Goal: Task Accomplishment & Management: Manage account settings

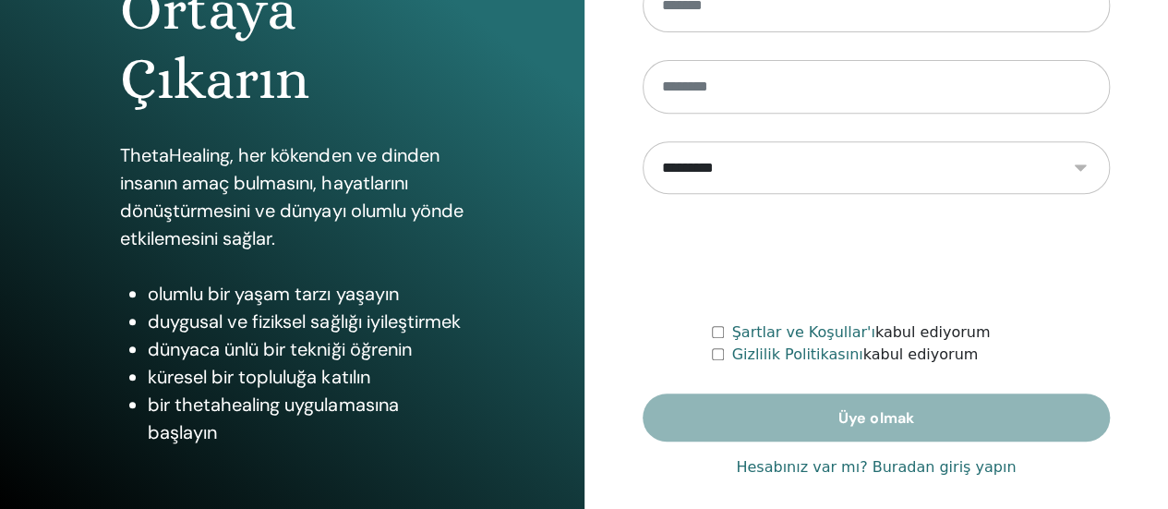
scroll to position [377, 0]
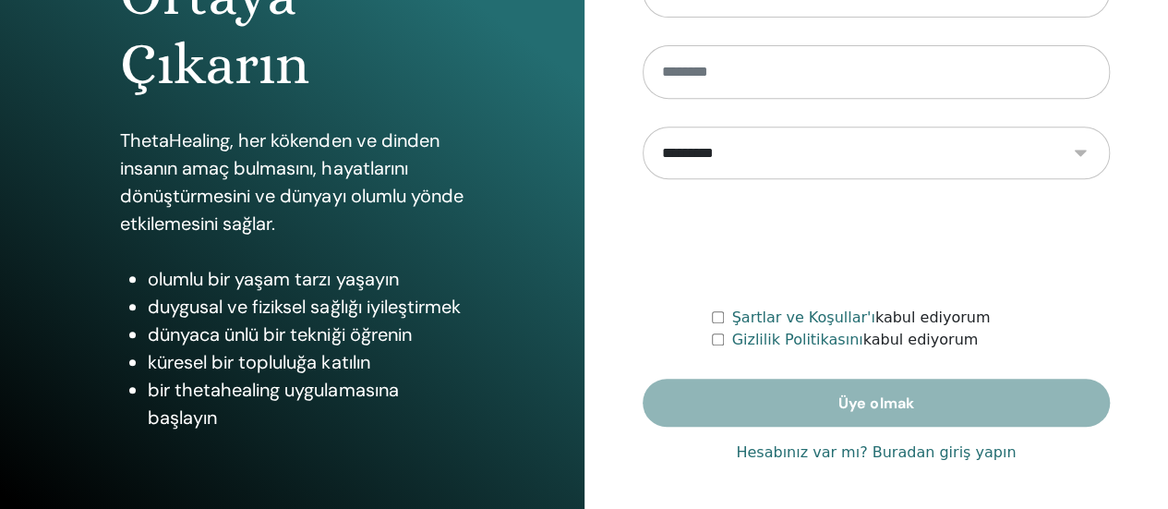
type input "**********"
click at [812, 450] on font "Hesabınız var mı? Buradan giriş yapın" at bounding box center [876, 452] width 280 height 18
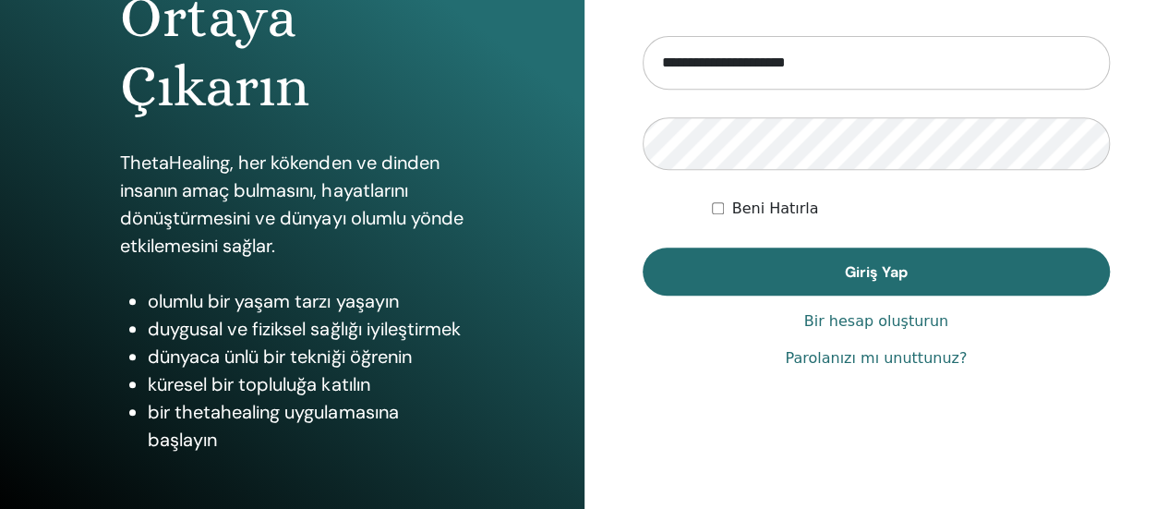
scroll to position [377, 0]
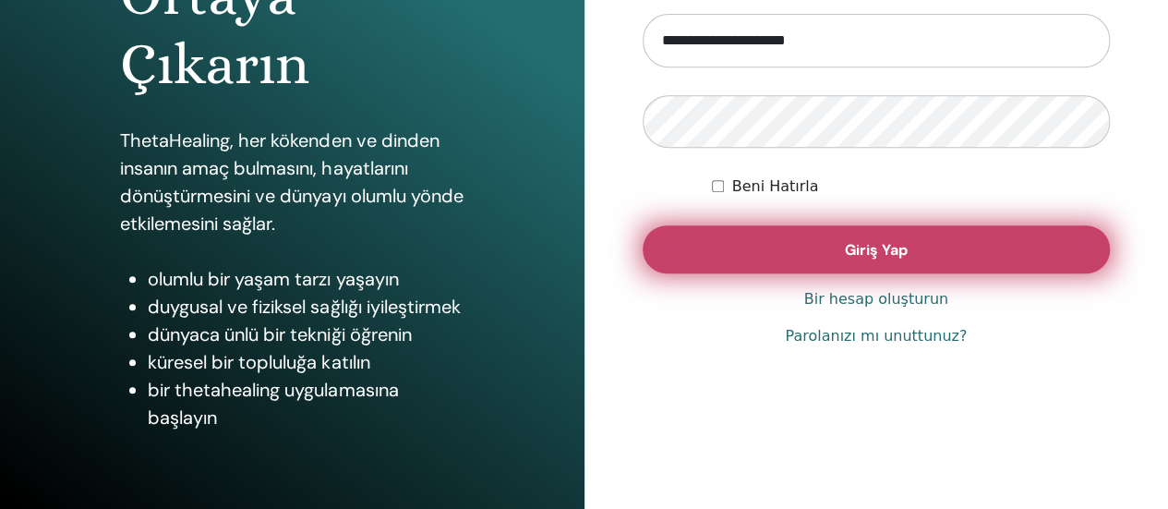
click at [743, 258] on button "Giriş Yap" at bounding box center [877, 249] width 468 height 48
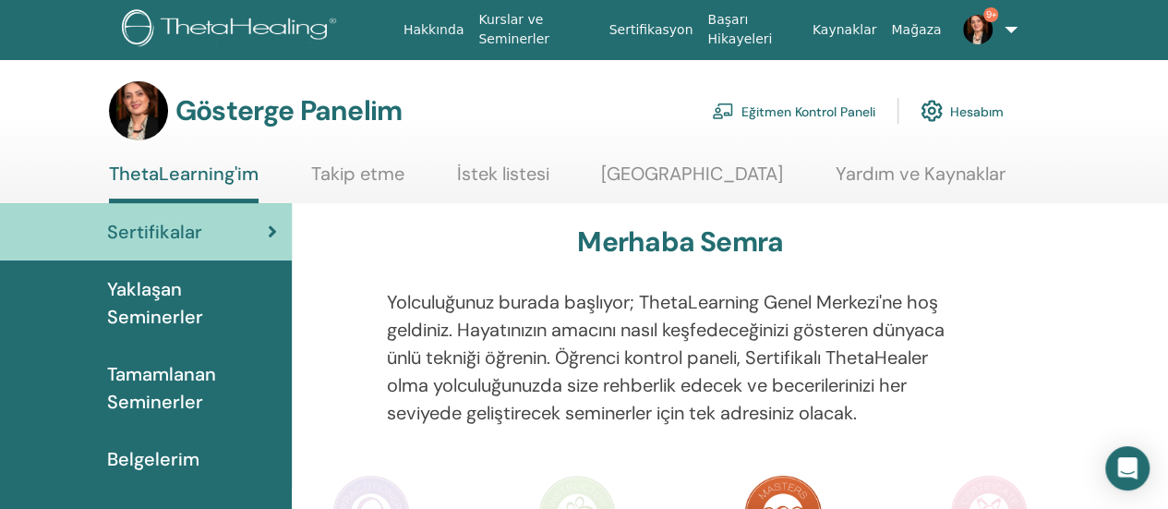
click at [835, 106] on font "Eğitmen Kontrol Paneli" at bounding box center [809, 111] width 134 height 17
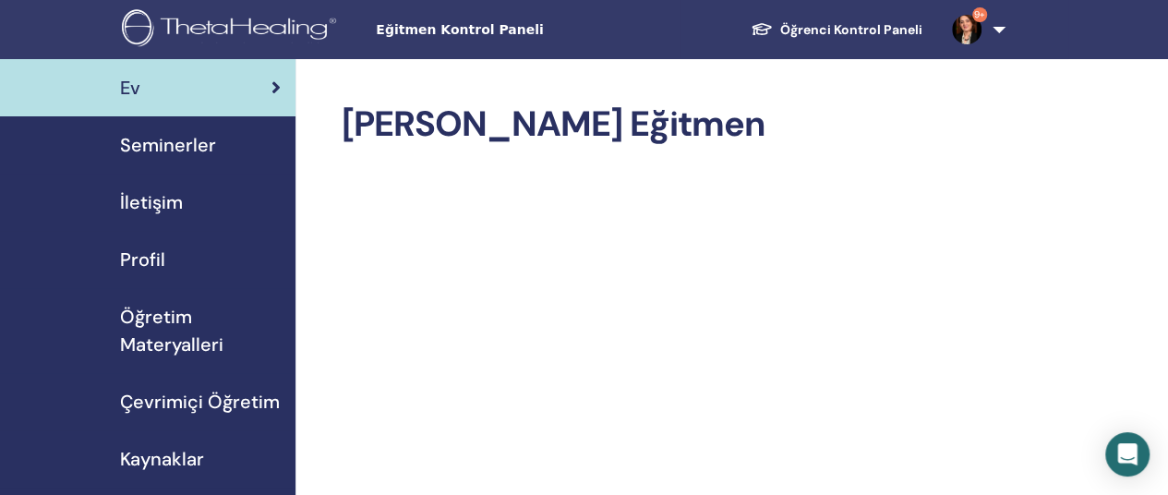
click at [175, 138] on font "Seminerler" at bounding box center [168, 145] width 96 height 24
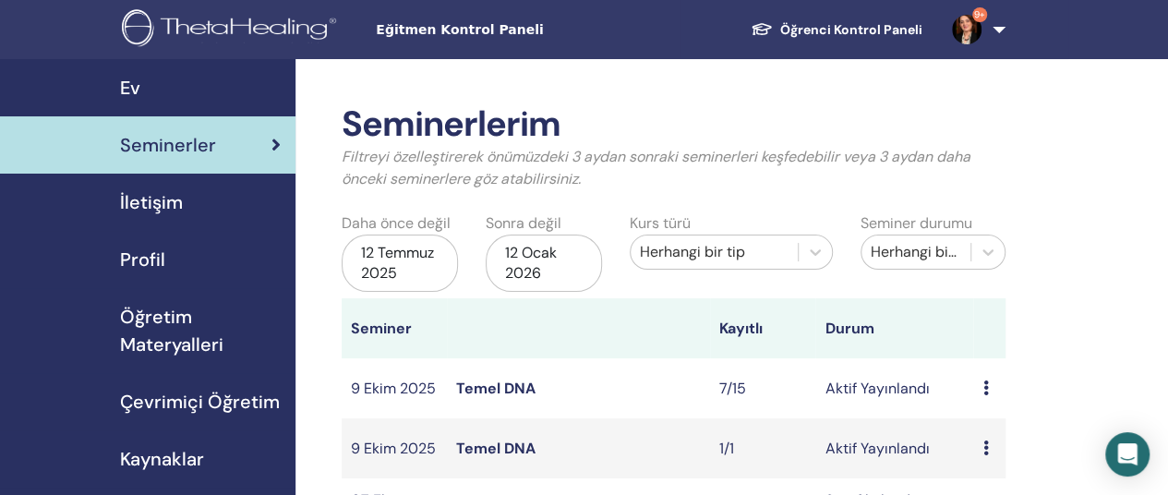
click at [490, 391] on font "Temel DNA" at bounding box center [495, 388] width 79 height 19
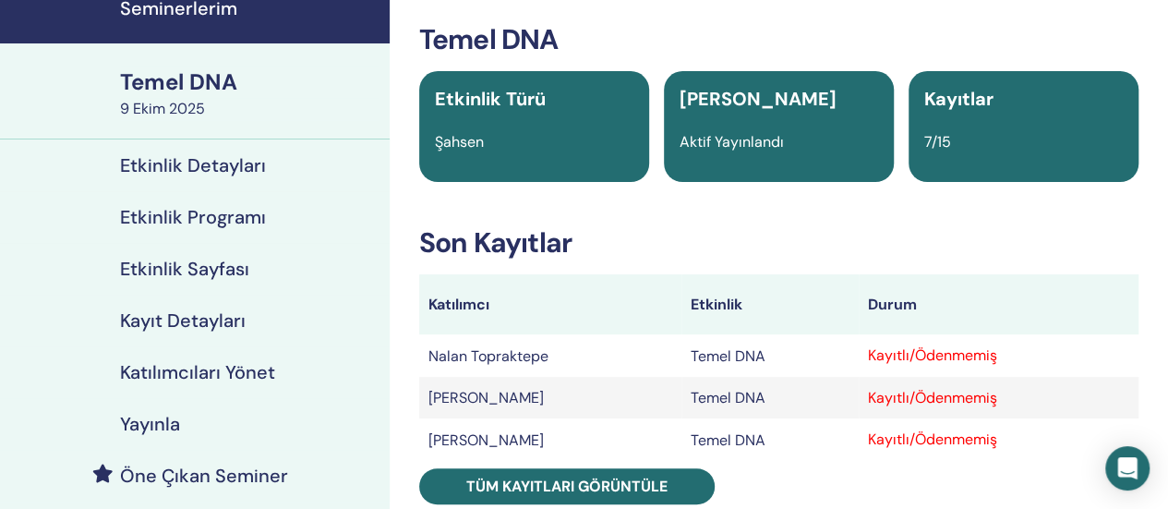
scroll to position [185, 0]
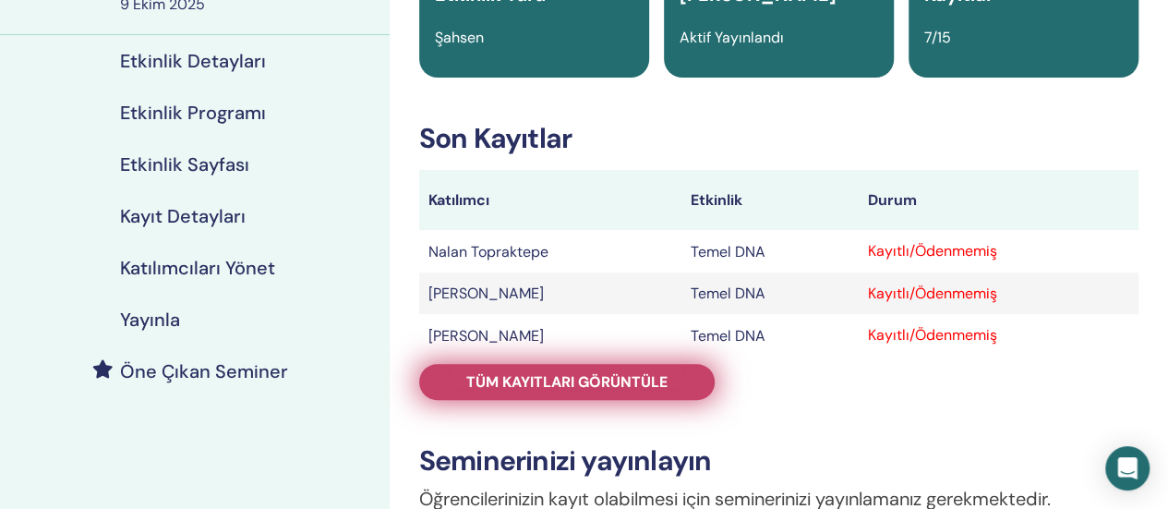
click at [642, 381] on font "Tüm kayıtları görüntüle" at bounding box center [566, 381] width 201 height 19
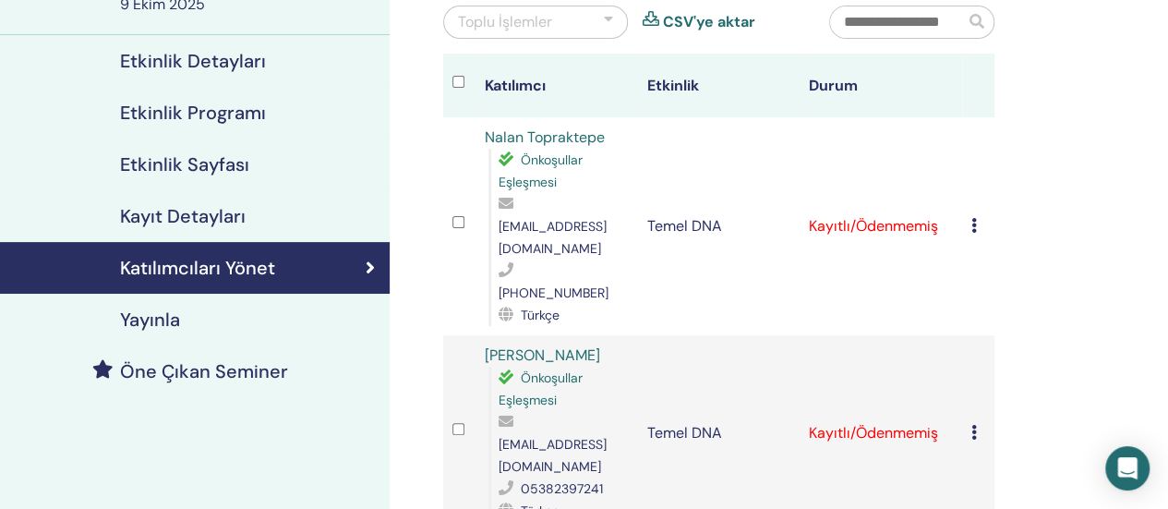
click at [972, 218] on icon at bounding box center [975, 225] width 6 height 15
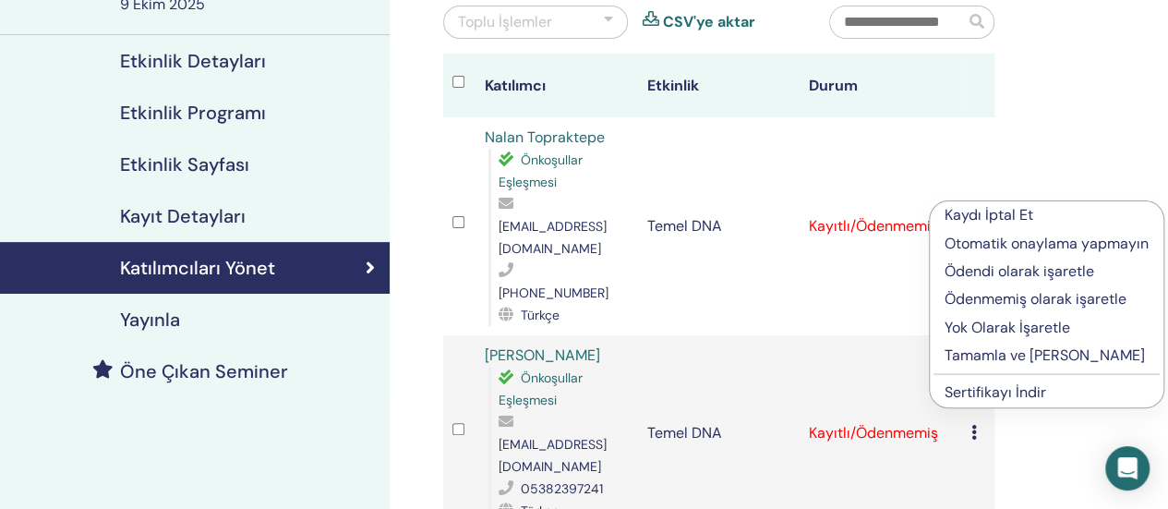
click at [966, 361] on font "Tamamla ve [PERSON_NAME]" at bounding box center [1045, 354] width 200 height 19
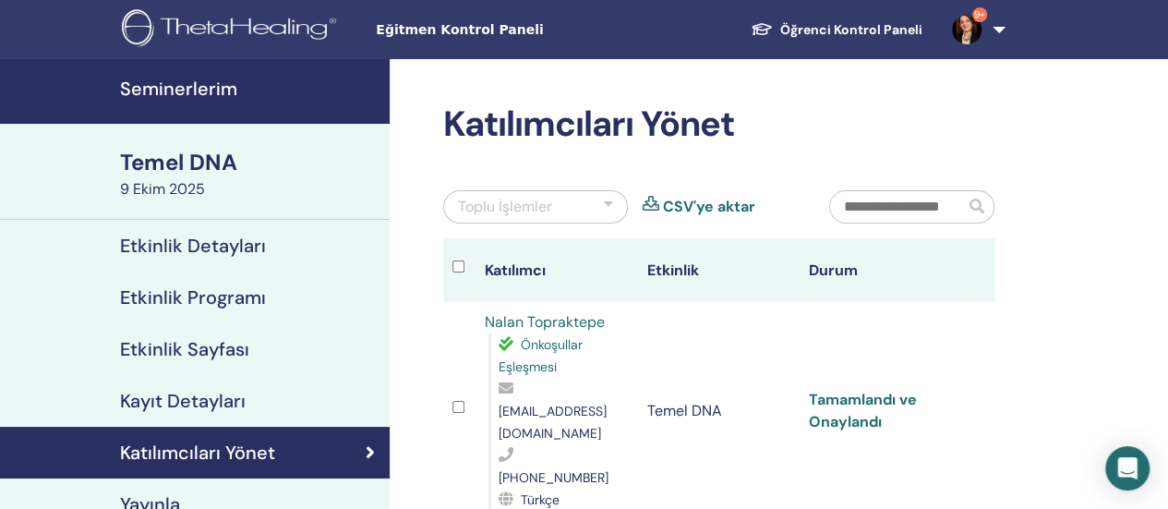
click at [846, 390] on font "Tamamlandı ve Onaylandı" at bounding box center [863, 411] width 108 height 42
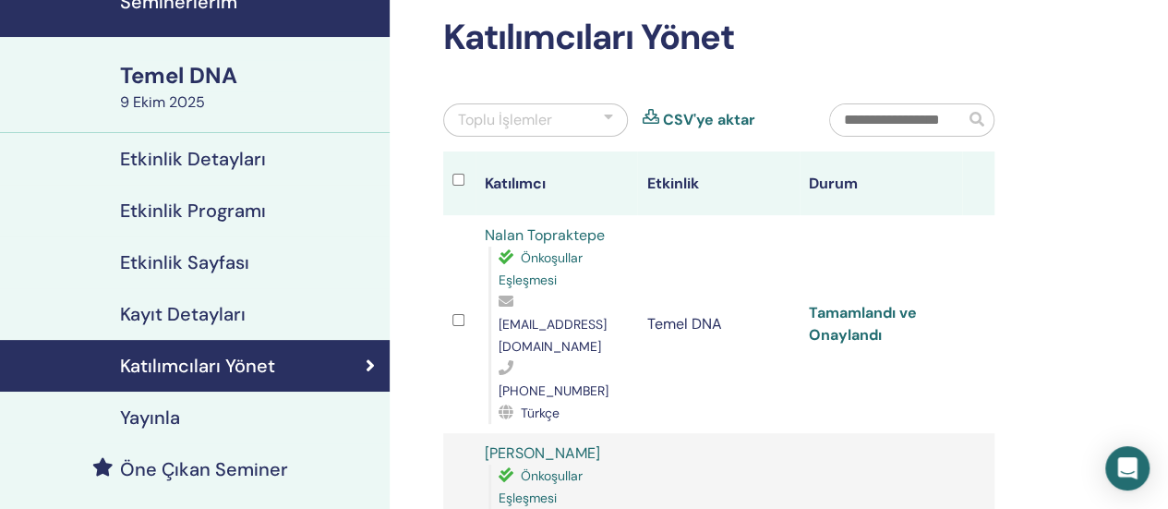
scroll to position [185, 0]
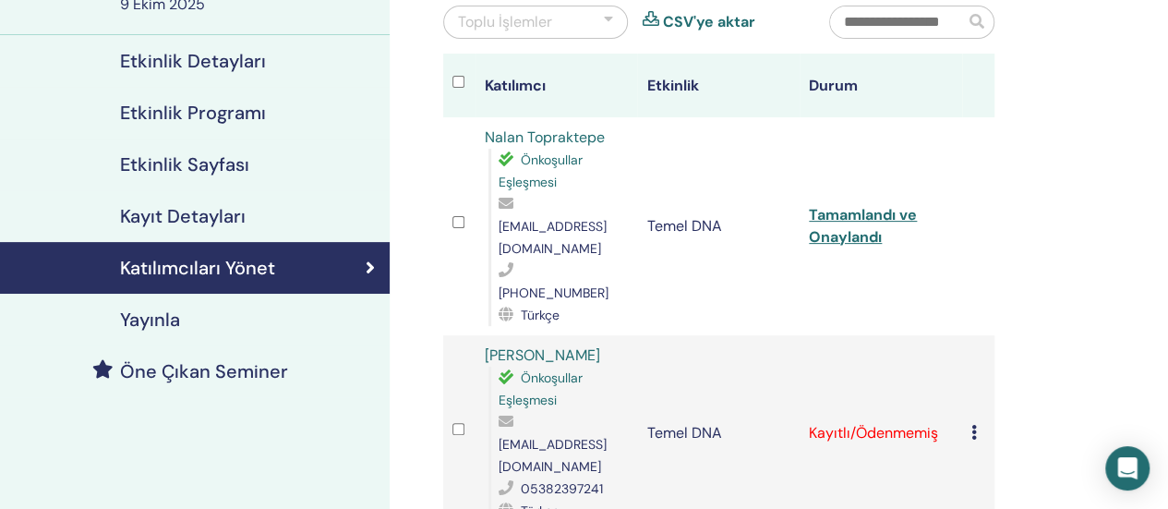
click at [973, 422] on div "Kaydı İptal Et Otomatik onaylama yapmayın Ödendi olarak işaretle Ödenmemiş olar…" at bounding box center [979, 433] width 14 height 22
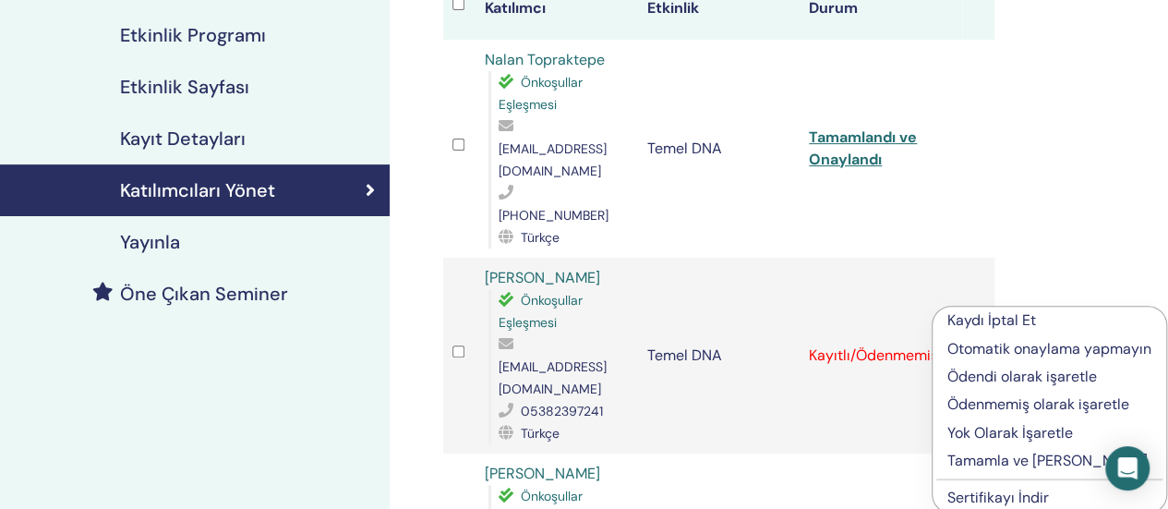
scroll to position [369, 0]
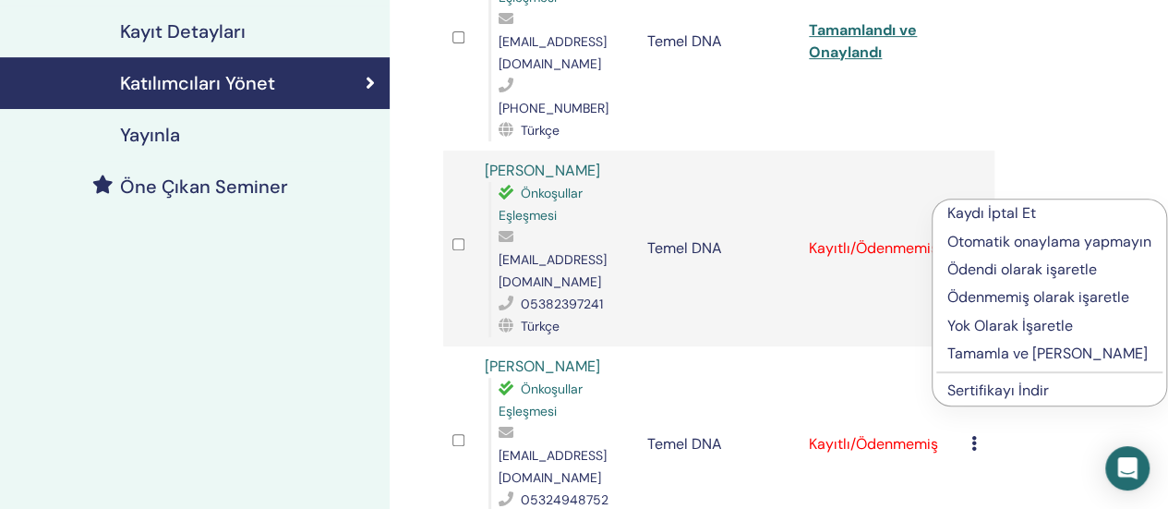
click at [977, 350] on font "Tamamla ve [PERSON_NAME]" at bounding box center [1048, 353] width 200 height 19
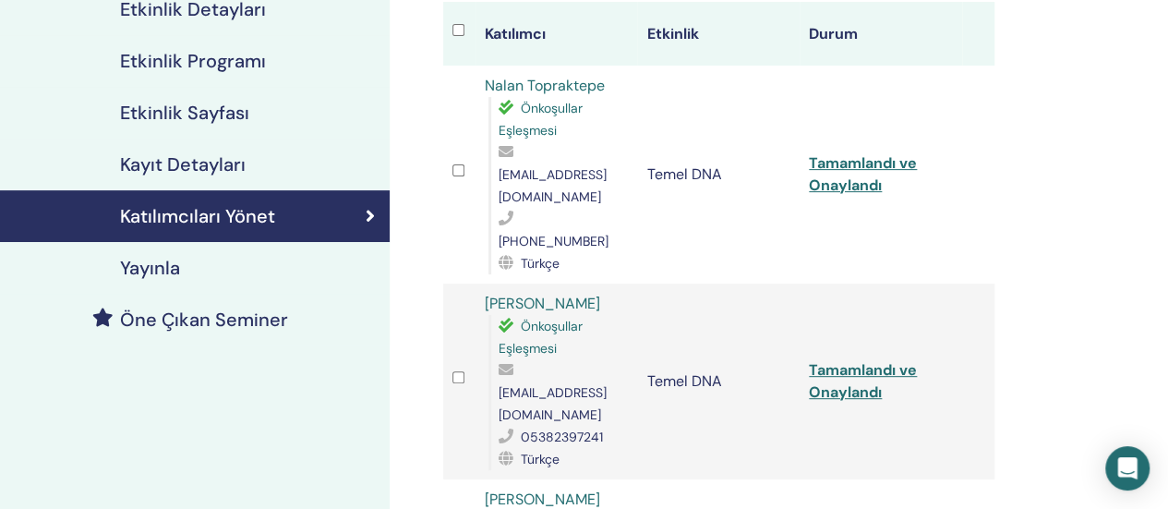
scroll to position [277, 0]
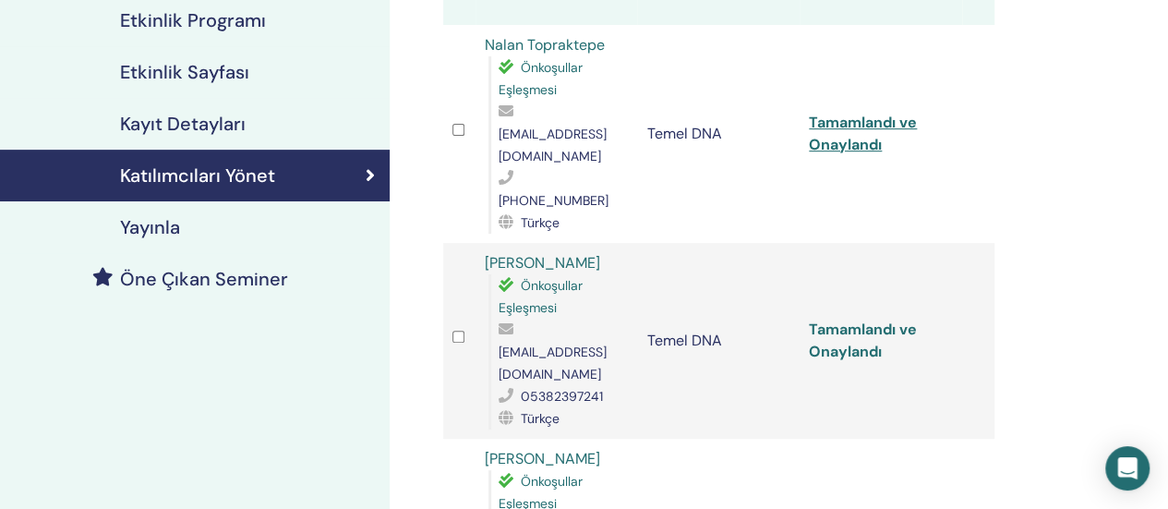
click at [866, 320] on font "Tamamlandı ve Onaylandı" at bounding box center [863, 341] width 108 height 42
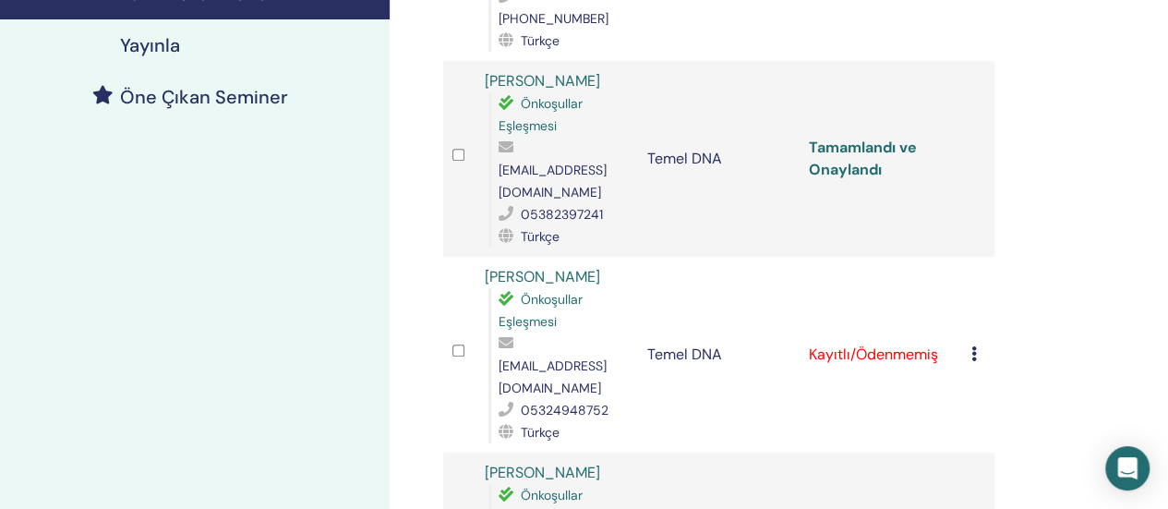
scroll to position [462, 0]
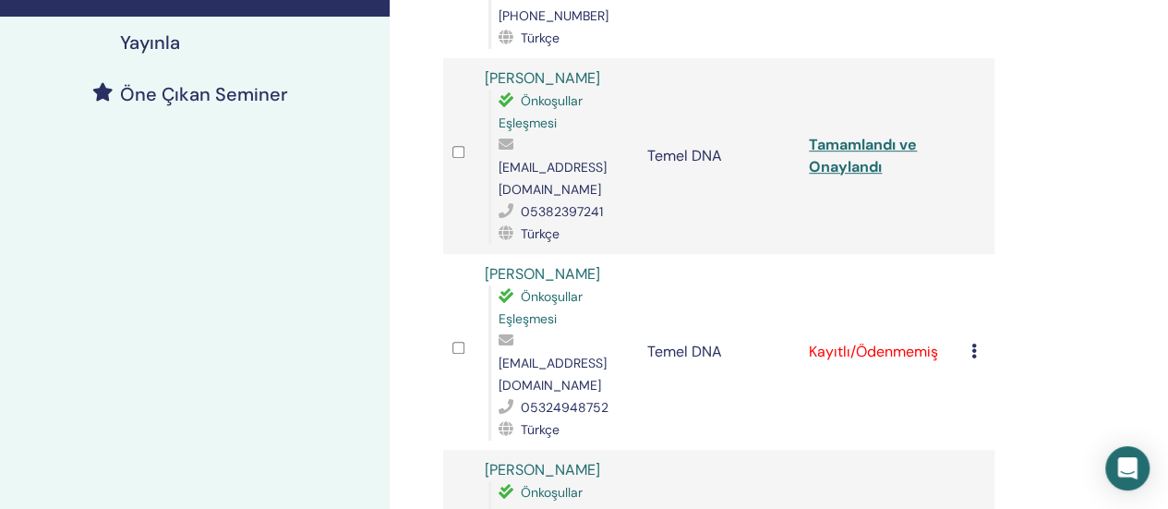
click at [972, 344] on icon at bounding box center [975, 351] width 6 height 15
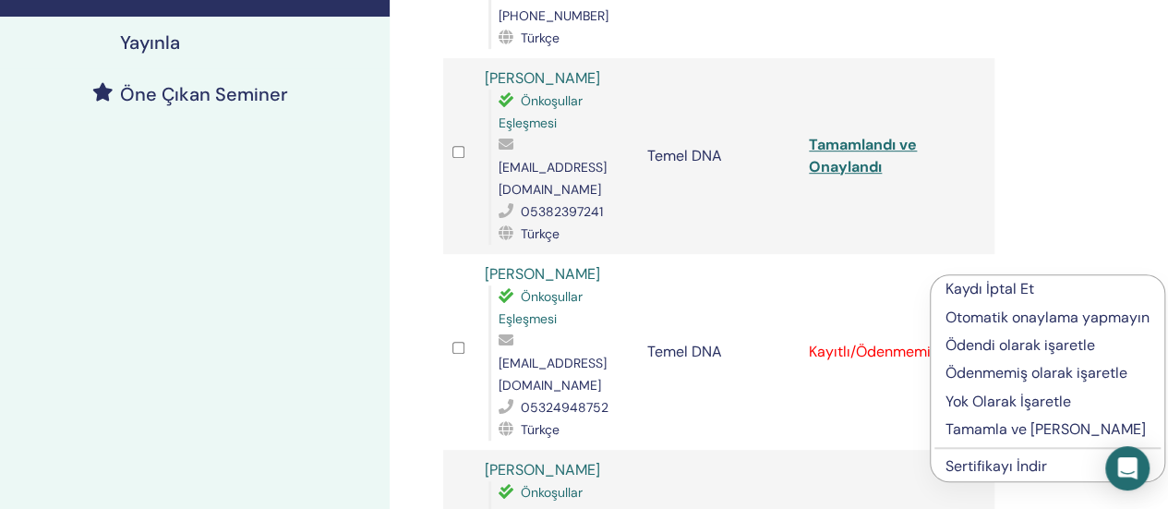
click at [992, 427] on font "Tamamla ve [PERSON_NAME]" at bounding box center [1046, 428] width 200 height 19
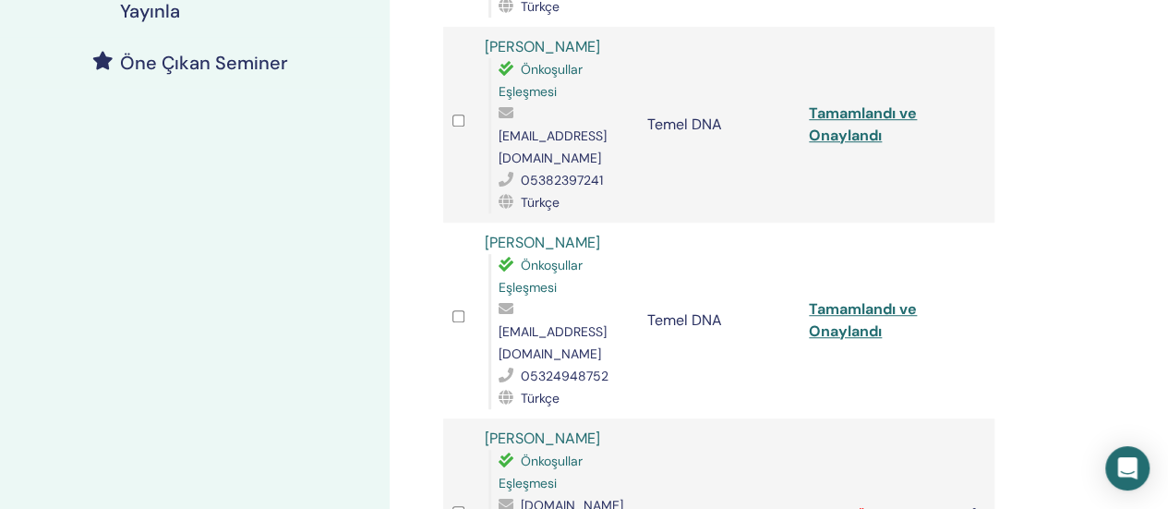
scroll to position [554, 0]
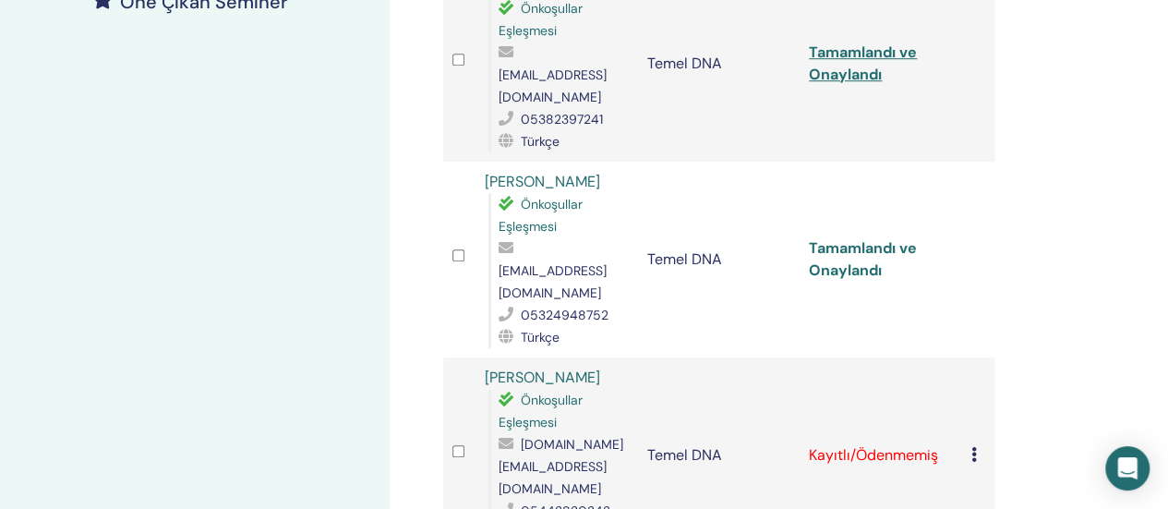
click at [840, 238] on font "Tamamlandı ve Onaylandı" at bounding box center [863, 259] width 108 height 42
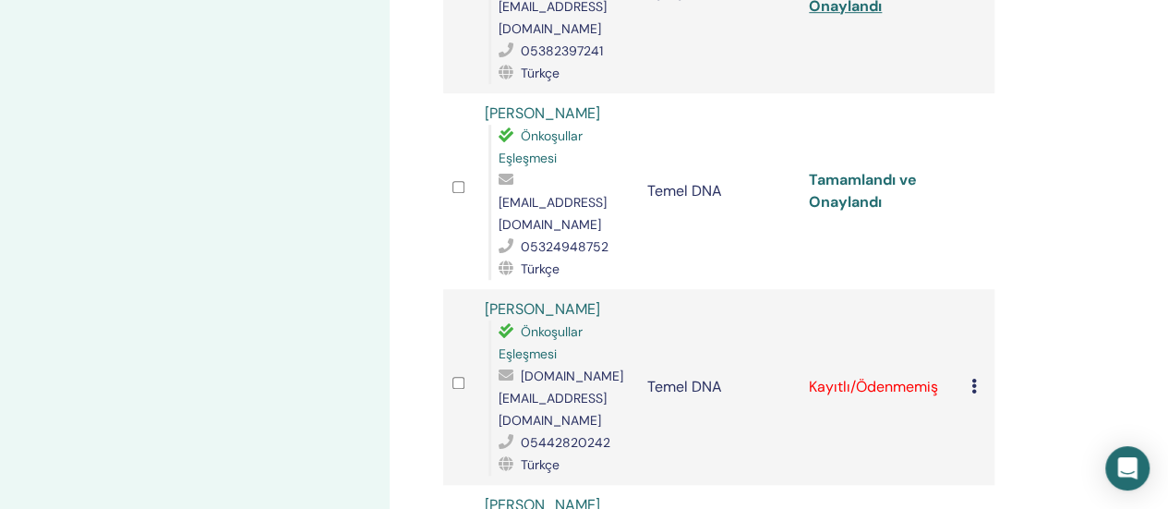
scroll to position [739, 0]
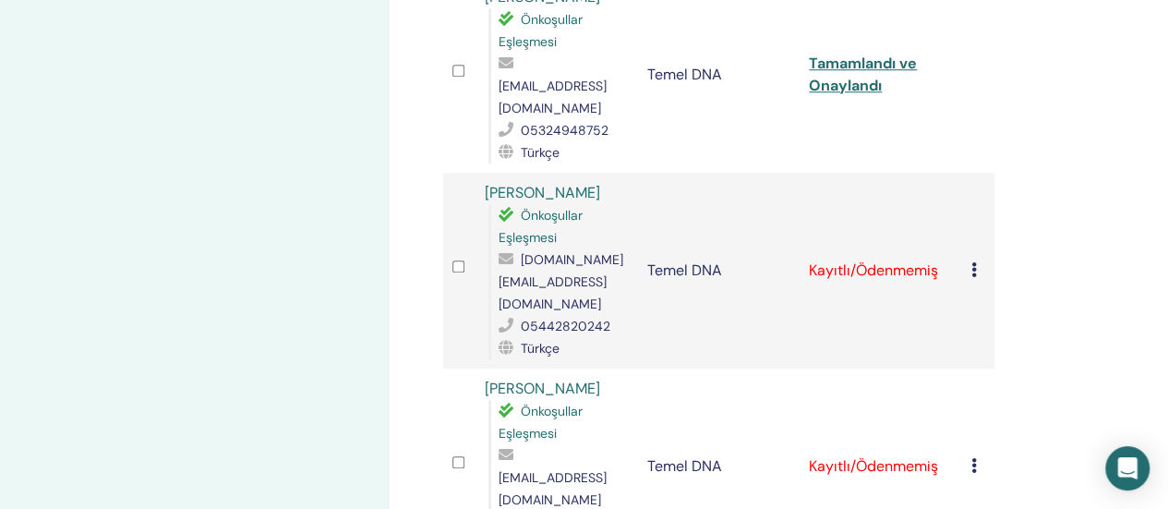
click at [972, 262] on icon at bounding box center [975, 269] width 6 height 15
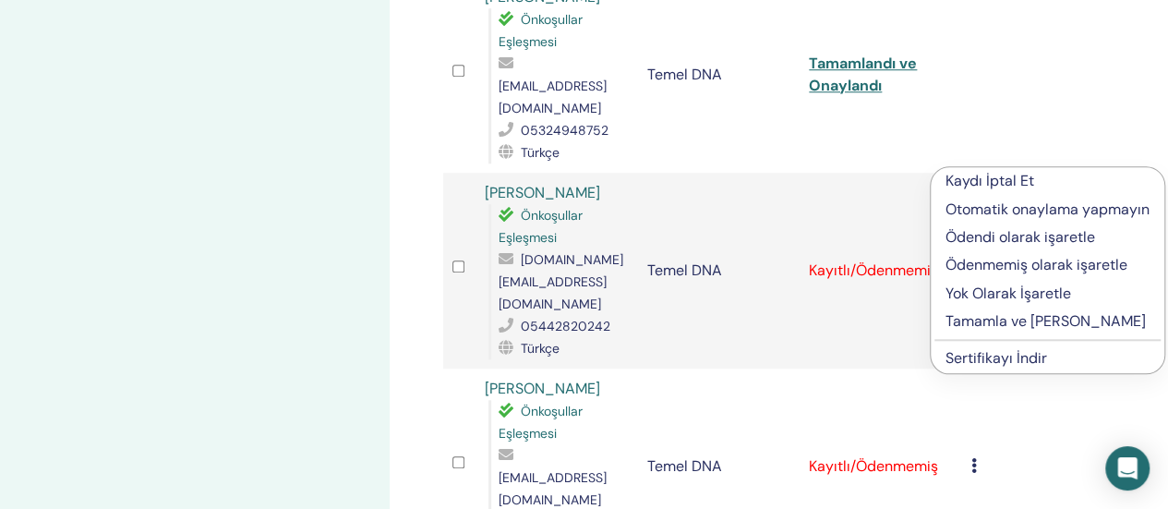
click at [974, 328] on font "Tamamla ve [PERSON_NAME]" at bounding box center [1046, 320] width 200 height 19
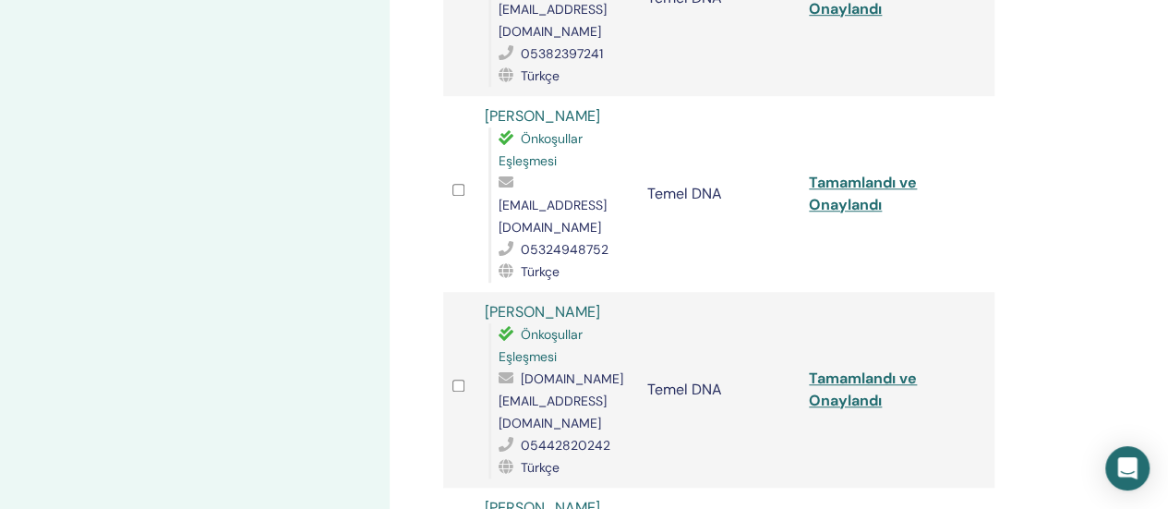
scroll to position [624, 0]
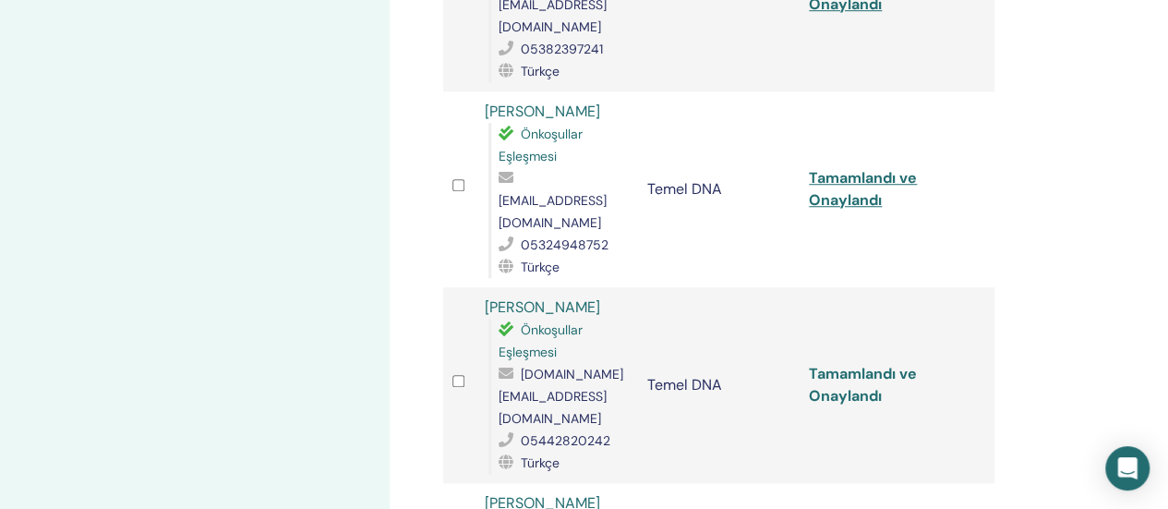
click at [863, 364] on font "Tamamlandı ve Onaylandı" at bounding box center [863, 385] width 108 height 42
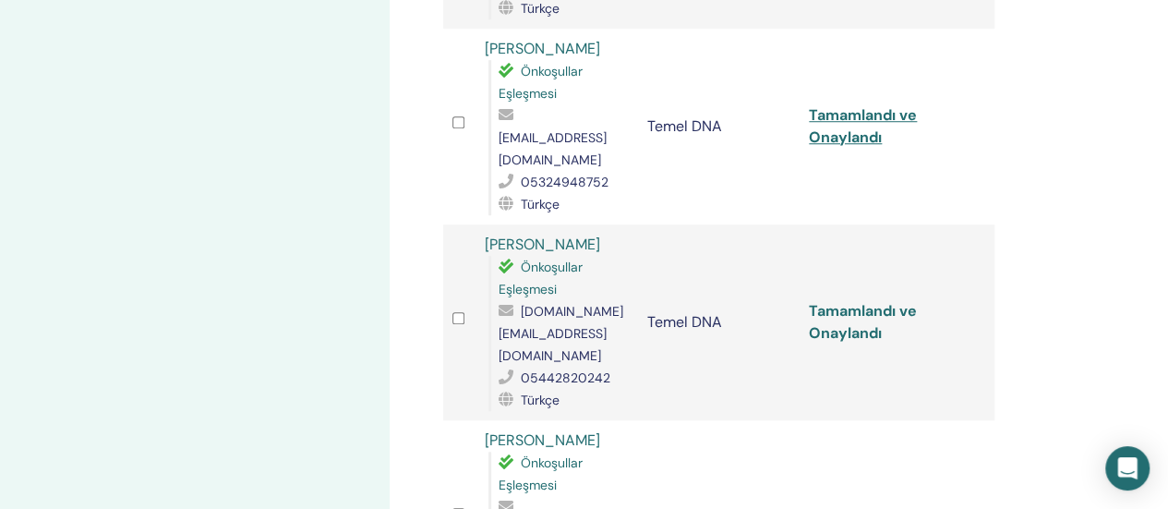
scroll to position [717, 0]
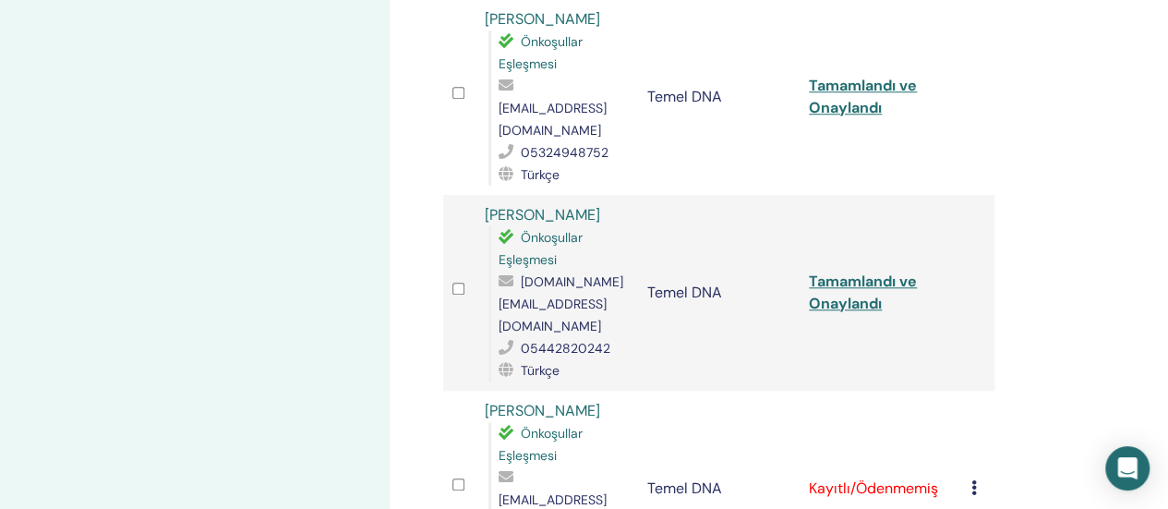
click at [967, 391] on td "Kaydı İptal Et Otomatik onaylama yapmayın Ödendi olarak işaretle Ödenmemiş olar…" at bounding box center [978, 489] width 32 height 196
click at [973, 480] on icon at bounding box center [975, 487] width 6 height 15
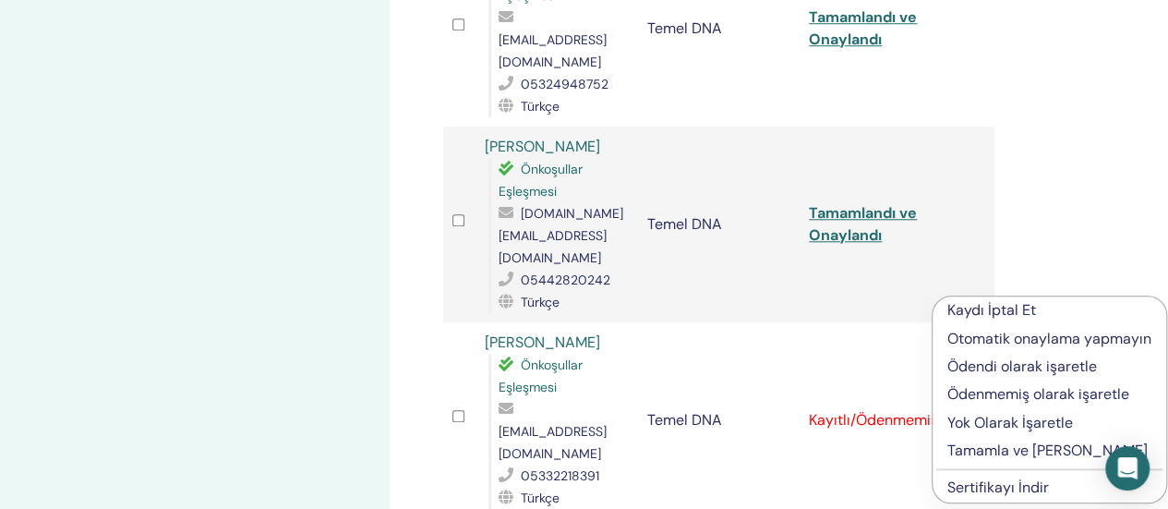
scroll to position [901, 0]
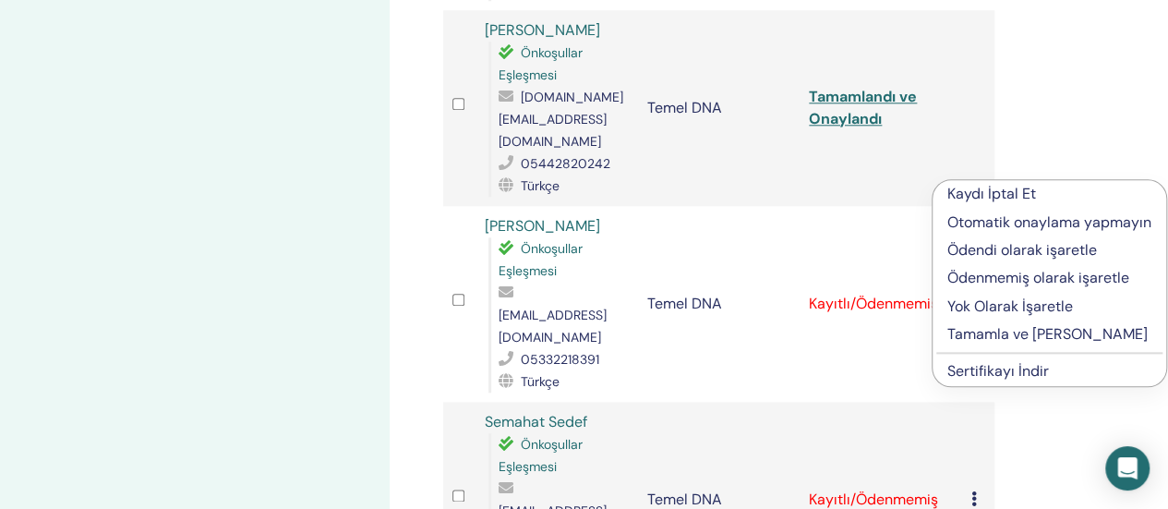
click at [985, 330] on font "Tamamla ve Onayla" at bounding box center [1048, 333] width 200 height 19
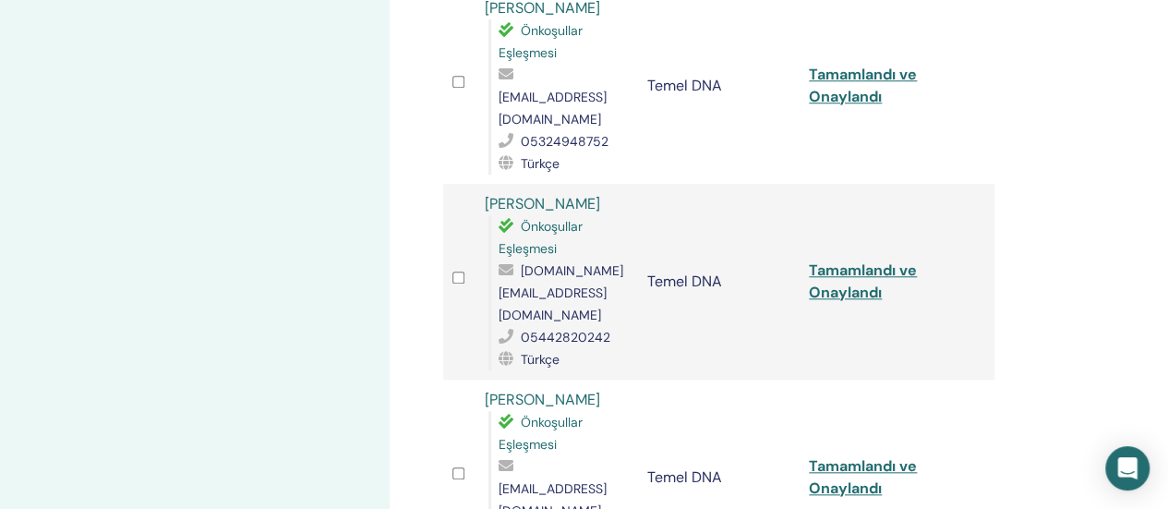
scroll to position [831, 0]
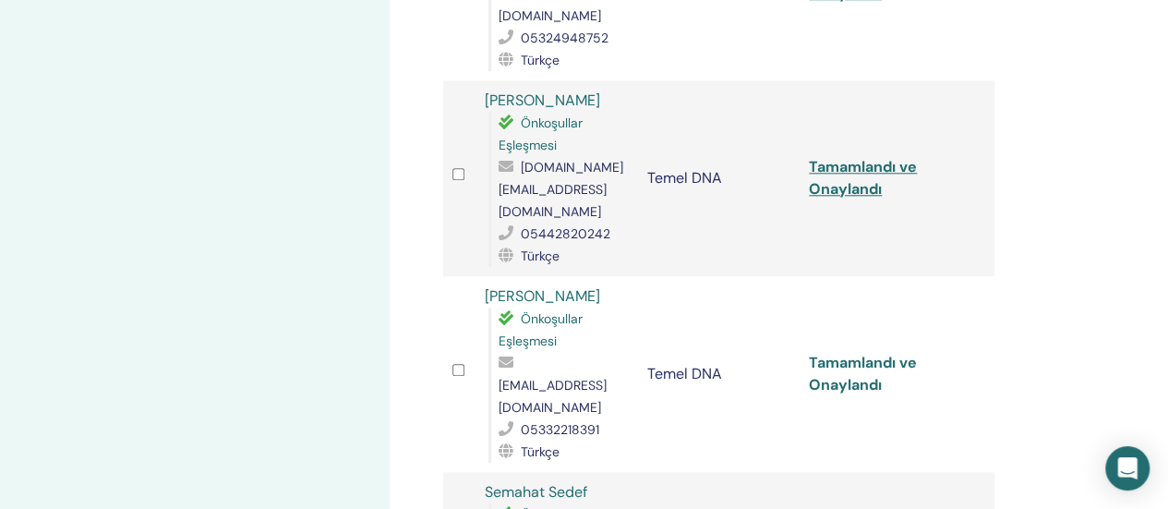
click at [863, 353] on font "Tamamlandı ve Onaylandı" at bounding box center [863, 374] width 108 height 42
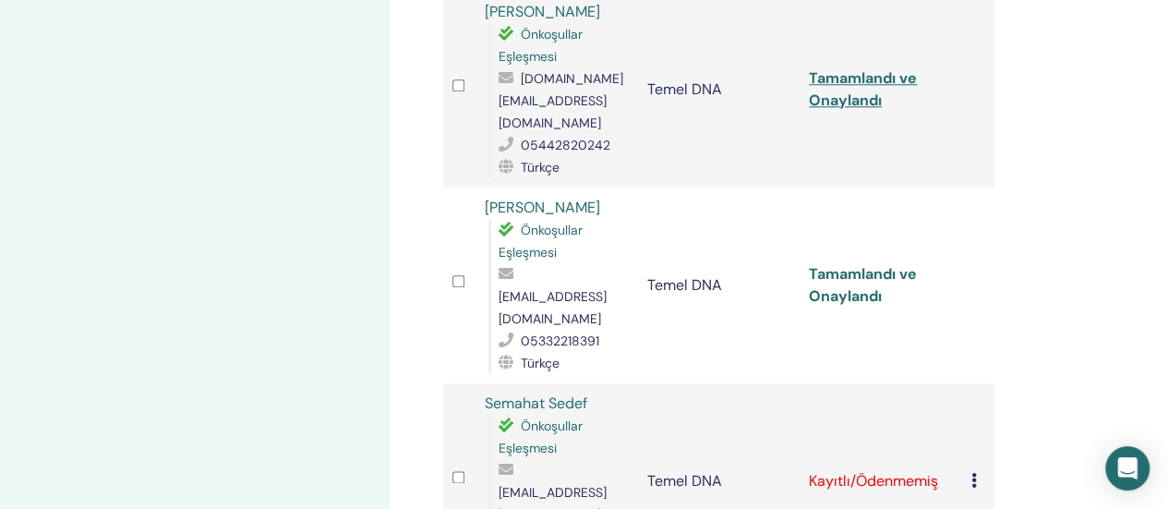
scroll to position [1016, 0]
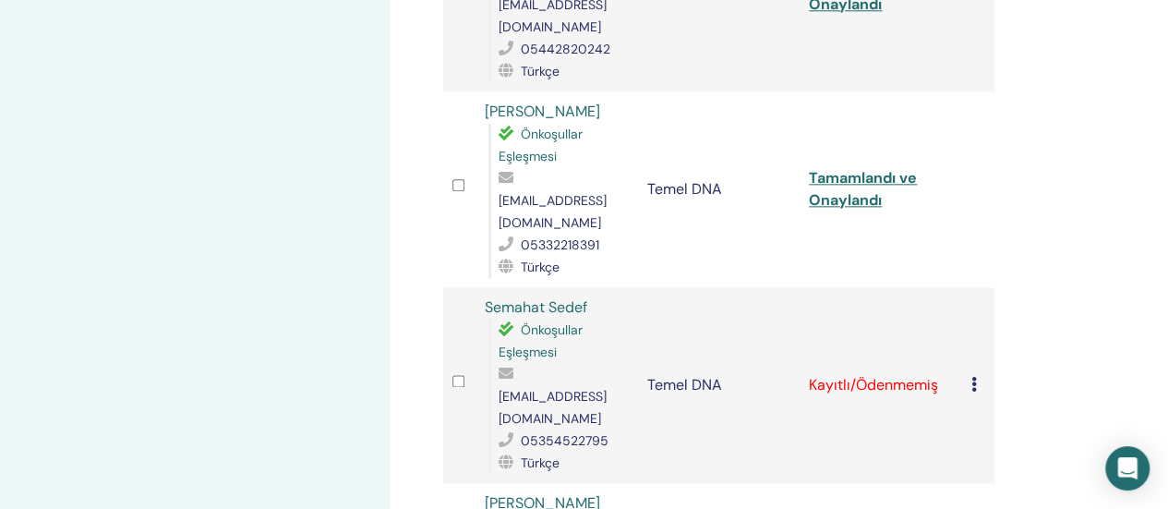
click at [973, 377] on icon at bounding box center [975, 384] width 6 height 15
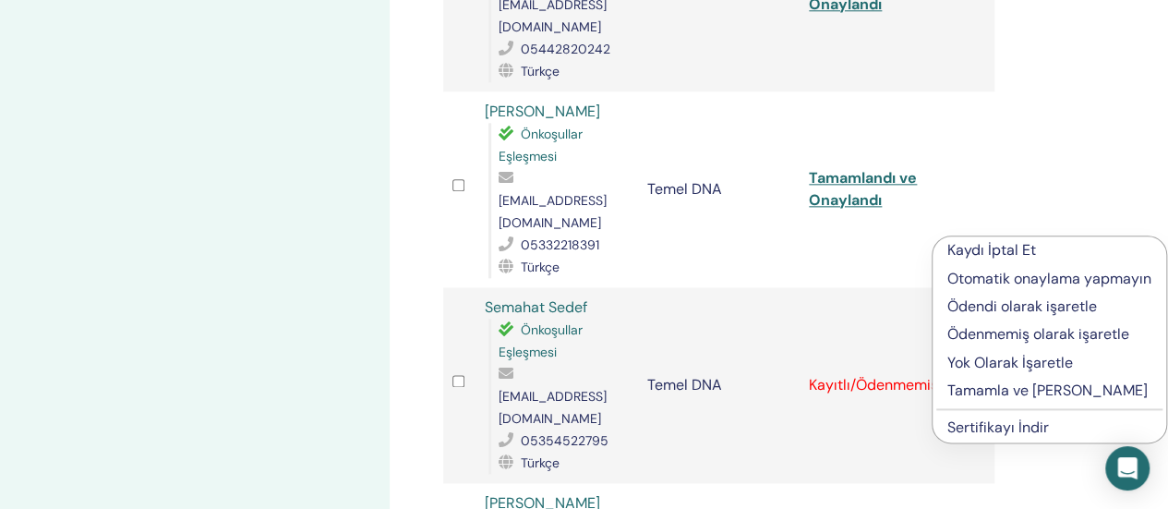
click at [965, 393] on font "Tamamla ve Onayla" at bounding box center [1048, 390] width 200 height 19
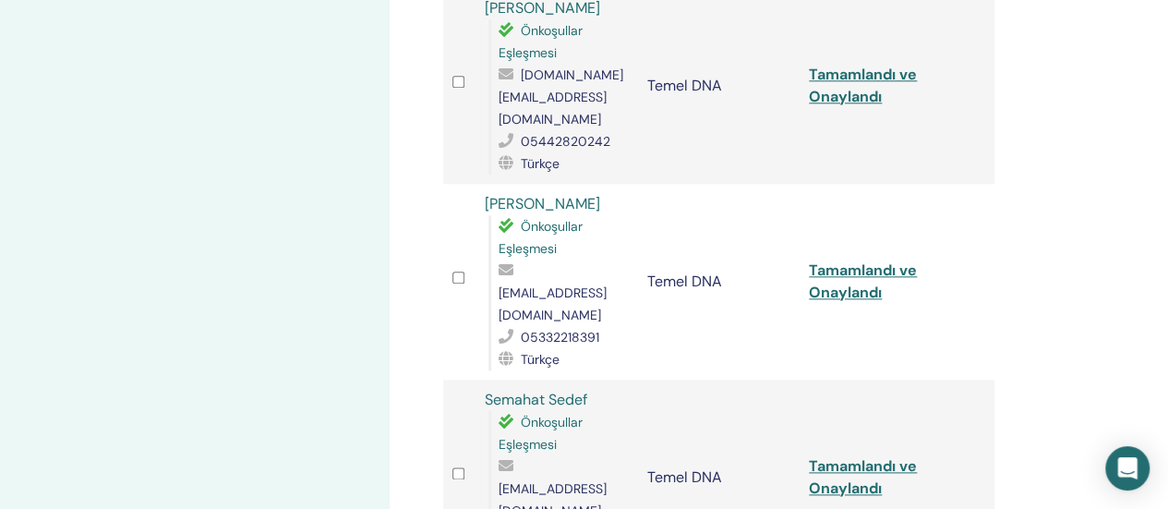
scroll to position [1016, 0]
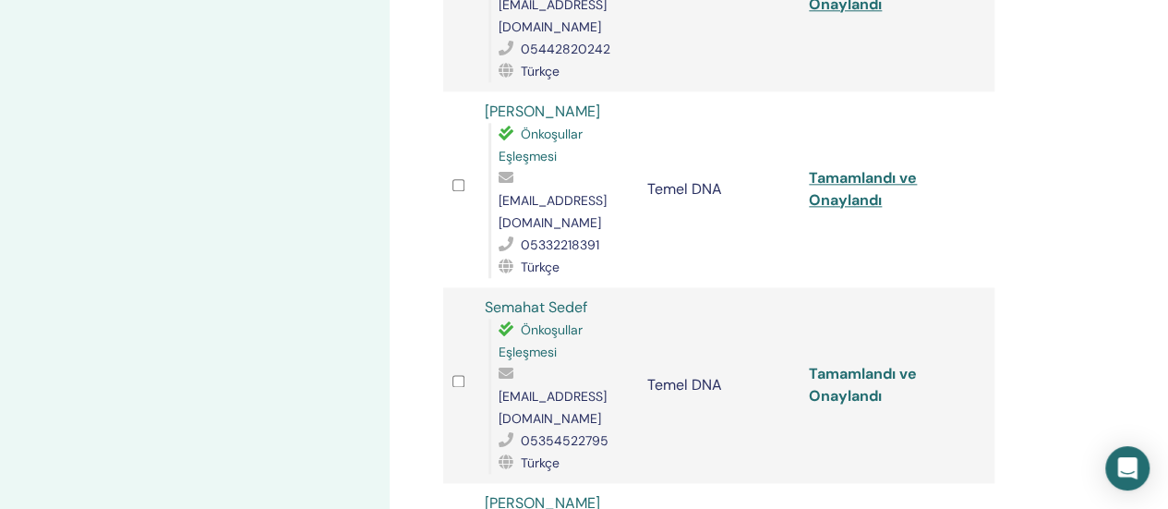
click at [852, 364] on font "Tamamlandı ve Onaylandı" at bounding box center [863, 385] width 108 height 42
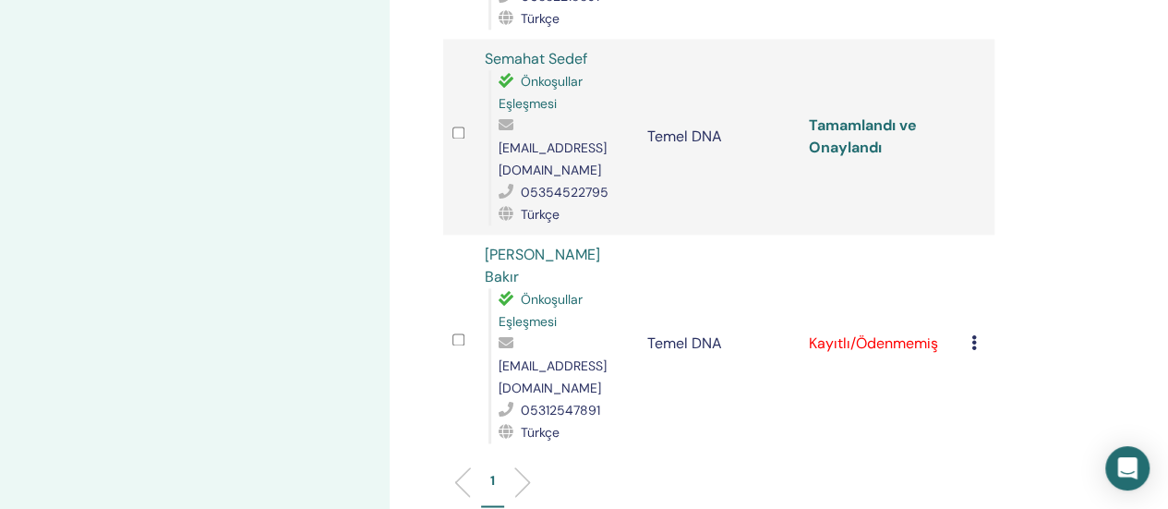
scroll to position [1293, 0]
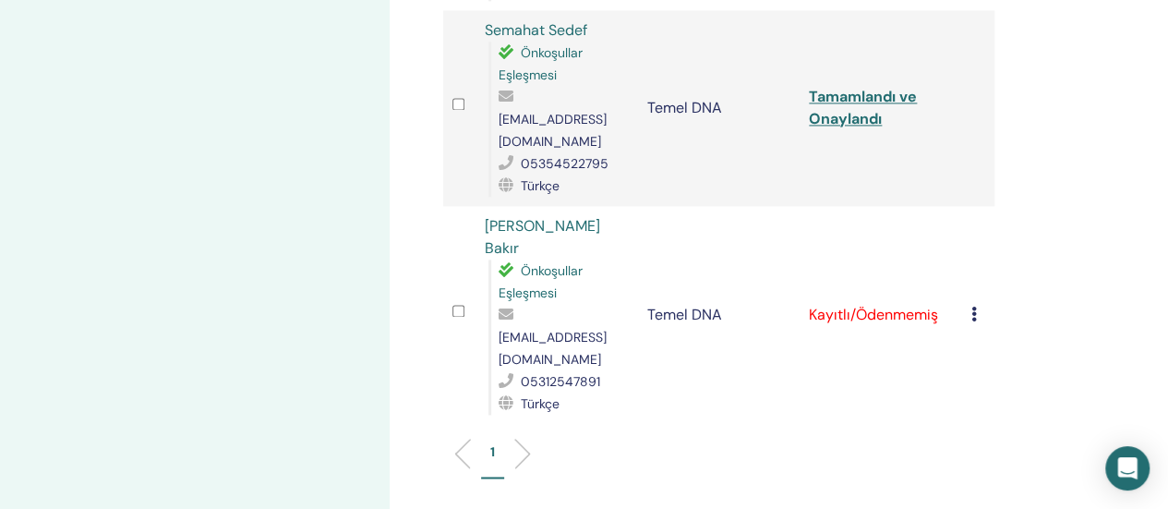
click at [972, 307] on icon at bounding box center [975, 314] width 6 height 15
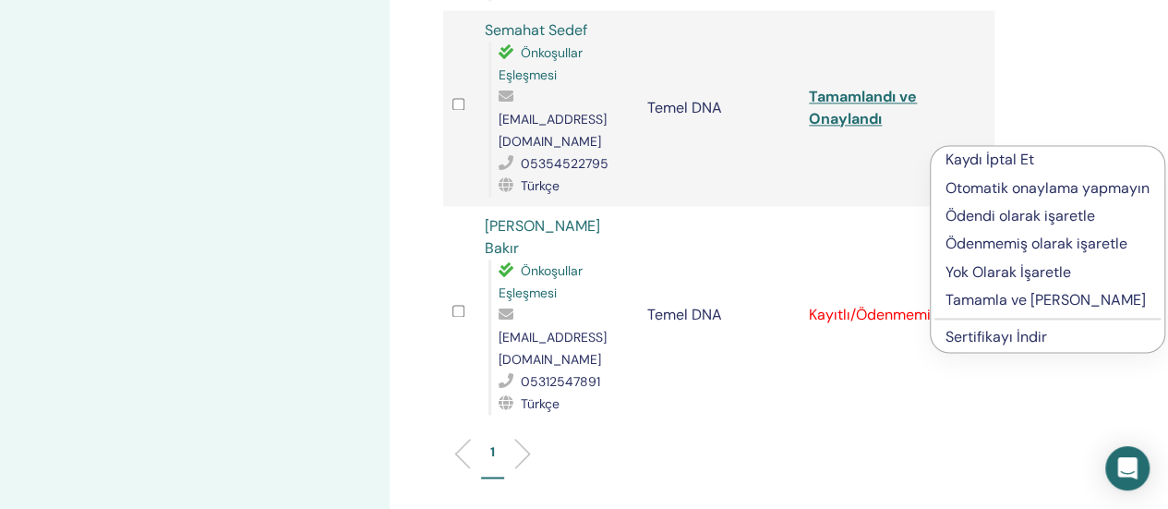
click at [978, 308] on font "Tamamla ve Onayla" at bounding box center [1046, 299] width 200 height 19
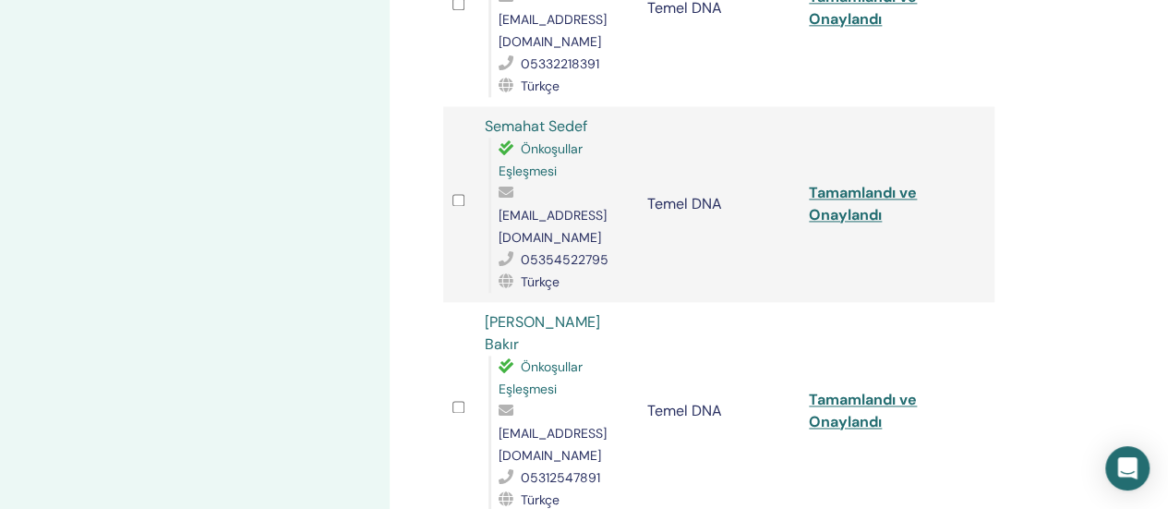
scroll to position [1201, 0]
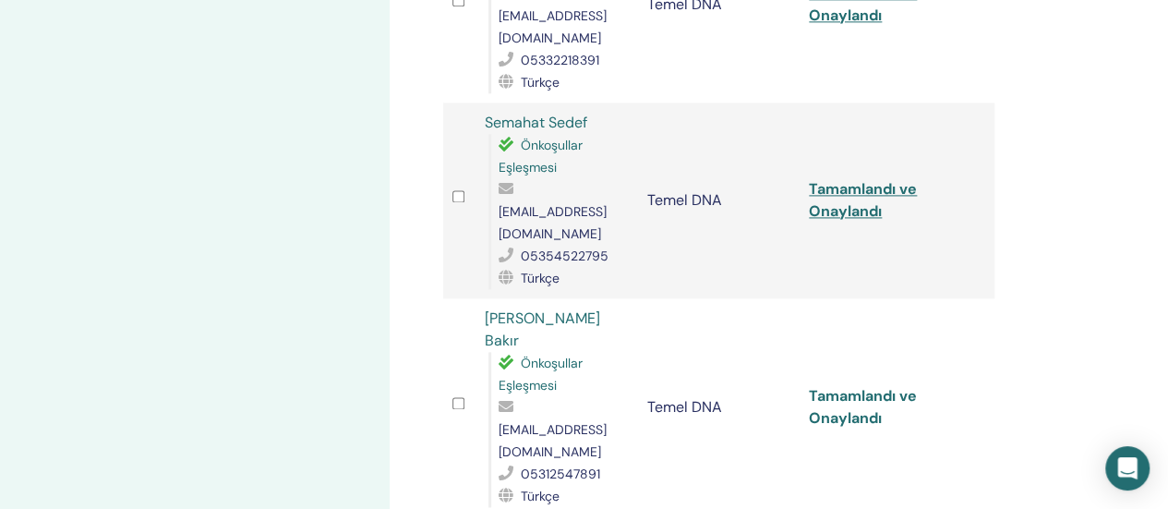
click at [846, 386] on font "Tamamlandı ve Onaylandı" at bounding box center [863, 407] width 108 height 42
